Goal: Information Seeking & Learning: Understand process/instructions

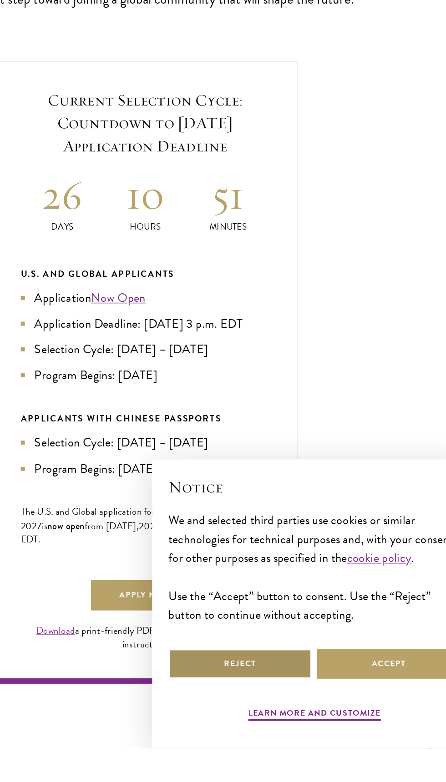
click at [287, 735] on button "Reject" at bounding box center [286, 725] width 96 height 20
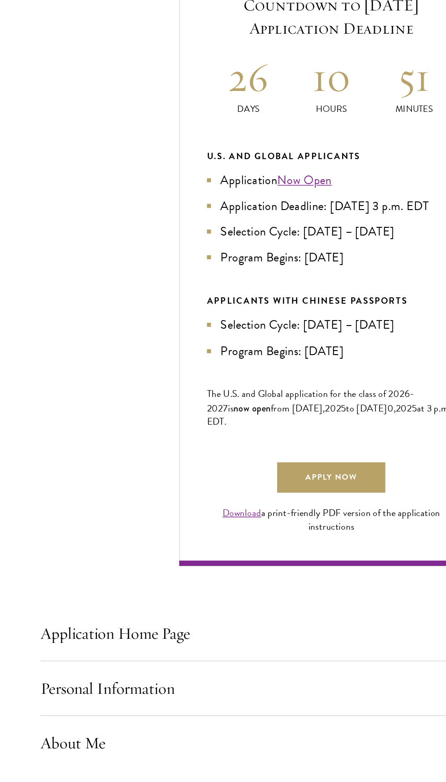
scroll to position [141, 0]
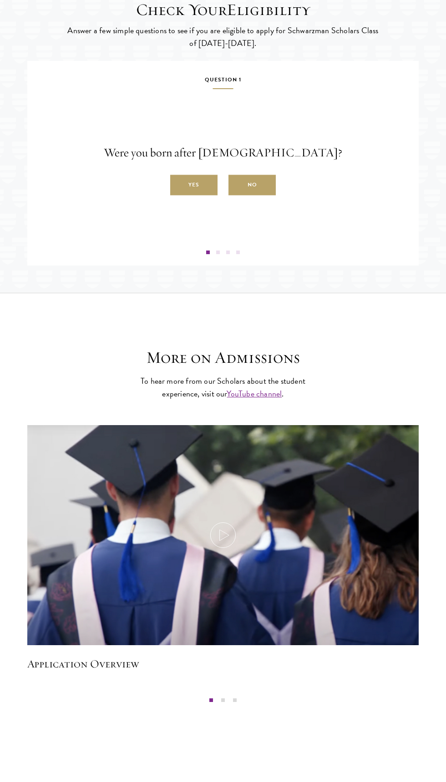
scroll to position [1445, 0]
click at [191, 196] on label "Yes" at bounding box center [193, 185] width 47 height 20
click at [178, 184] on input "Yes" at bounding box center [174, 180] width 8 height 8
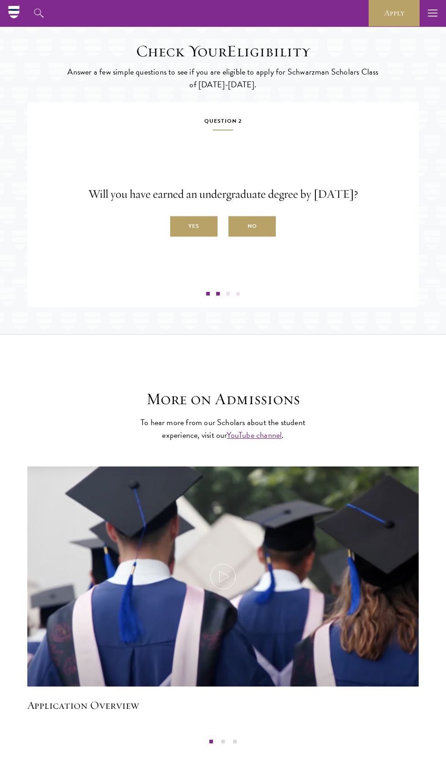
scroll to position [1384, 0]
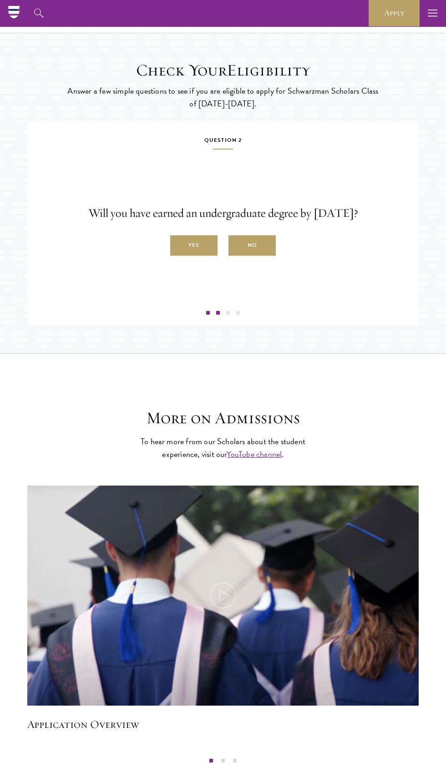
click at [199, 256] on label "Yes" at bounding box center [193, 246] width 47 height 20
click at [178, 245] on input "Yes" at bounding box center [174, 240] width 8 height 8
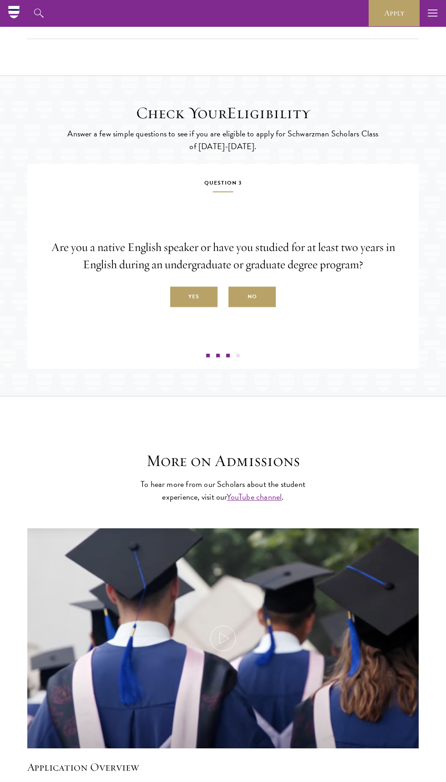
scroll to position [1324, 0]
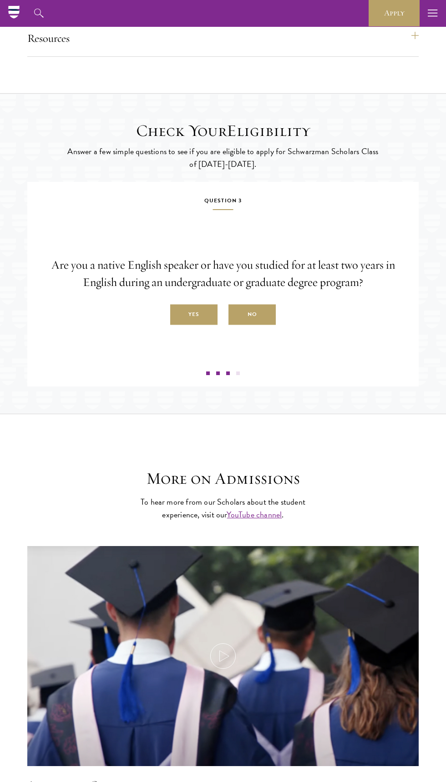
click at [181, 325] on label "Yes" at bounding box center [193, 315] width 47 height 20
click at [178, 314] on input "Yes" at bounding box center [174, 310] width 8 height 8
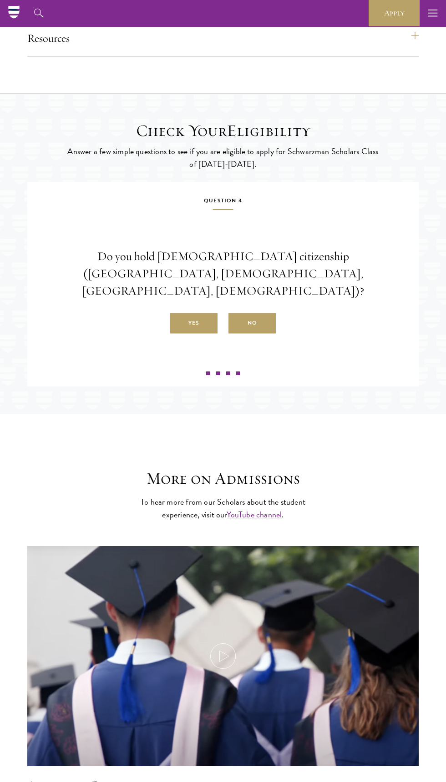
click at [261, 333] on label "No" at bounding box center [251, 323] width 47 height 20
click at [236, 322] on input "No" at bounding box center [232, 318] width 8 height 8
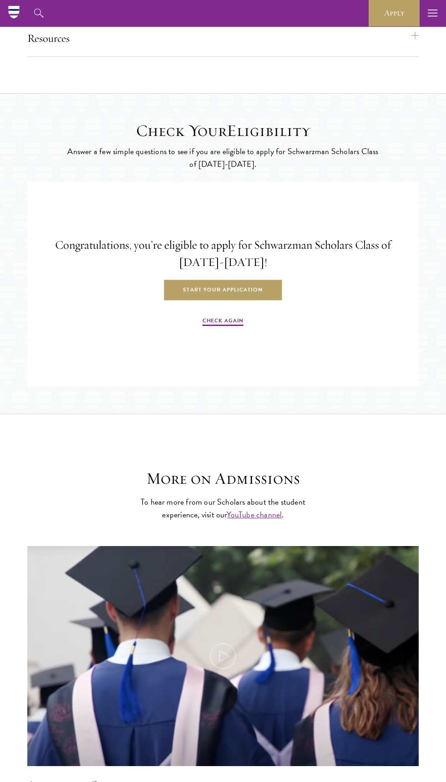
scroll to position [1342, 0]
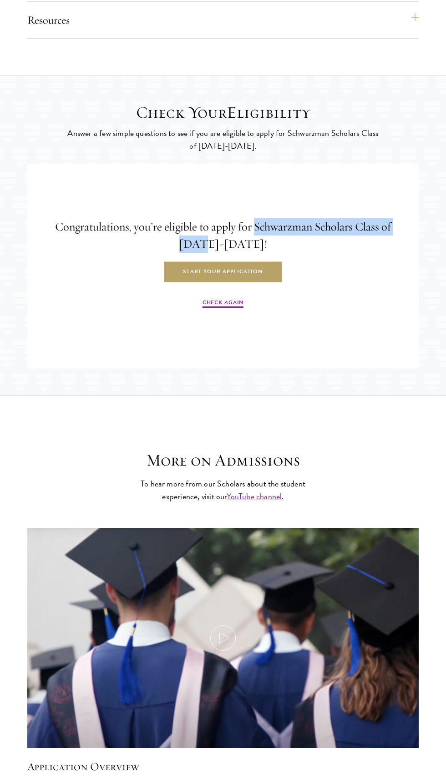
copy h4 "Schwarzman Scholars Class of 2026"
